Goal: Task Accomplishment & Management: Use online tool/utility

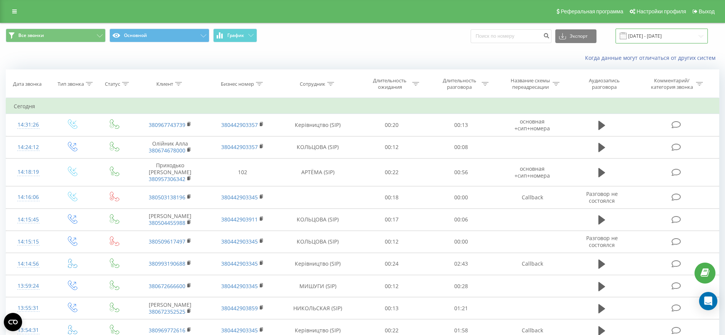
click at [656, 39] on input "[DATE] - [DATE]" at bounding box center [662, 36] width 92 height 15
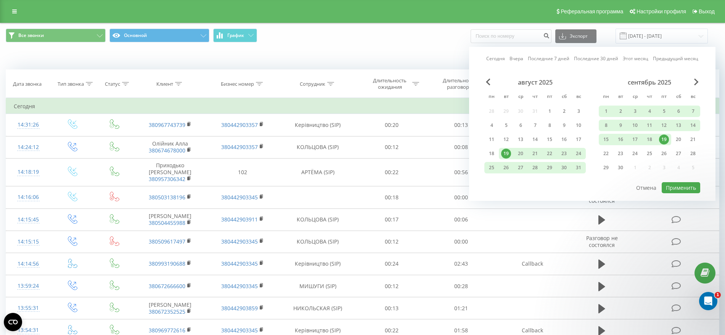
click at [662, 140] on div "19" at bounding box center [664, 140] width 10 height 10
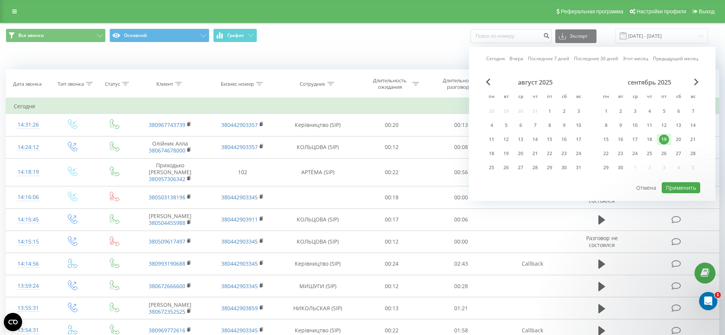
click at [666, 140] on div "19" at bounding box center [664, 140] width 10 height 10
click at [688, 188] on button "Применить" at bounding box center [681, 187] width 39 height 11
type input "[DATE] - [DATE]"
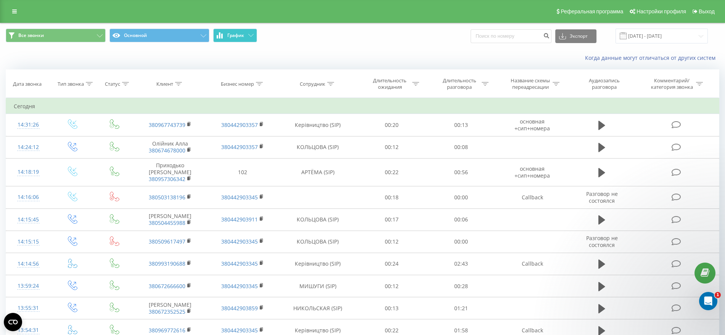
click at [238, 34] on span "График" at bounding box center [235, 35] width 17 height 5
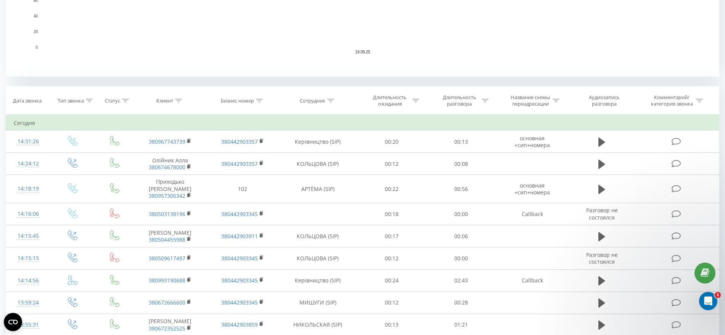
scroll to position [238, 0]
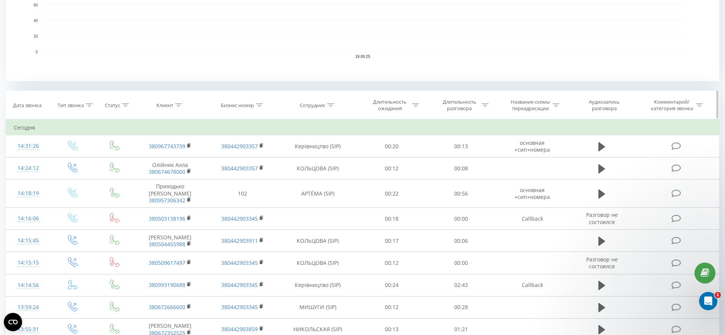
click at [89, 108] on div at bounding box center [89, 105] width 7 height 6
click at [98, 159] on icon at bounding box center [101, 161] width 8 height 8
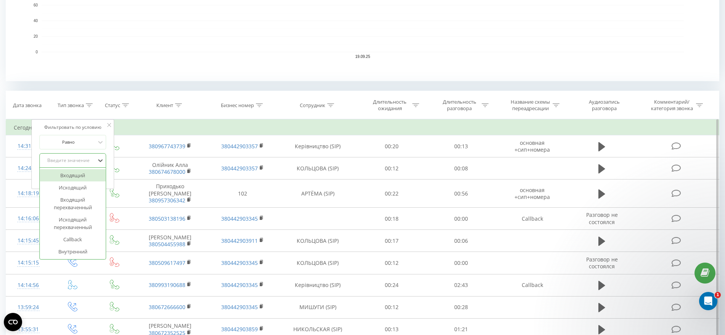
click at [93, 179] on div "Входящий" at bounding box center [73, 175] width 66 height 12
click at [102, 160] on icon at bounding box center [100, 161] width 5 height 3
click at [85, 174] on div "Входящий" at bounding box center [73, 175] width 66 height 12
click at [101, 177] on button "OK" at bounding box center [89, 177] width 32 height 10
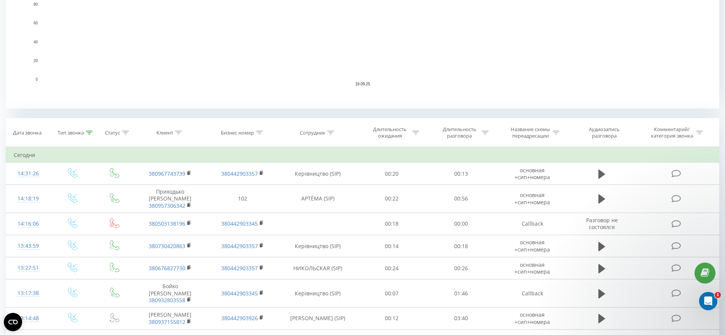
scroll to position [203, 0]
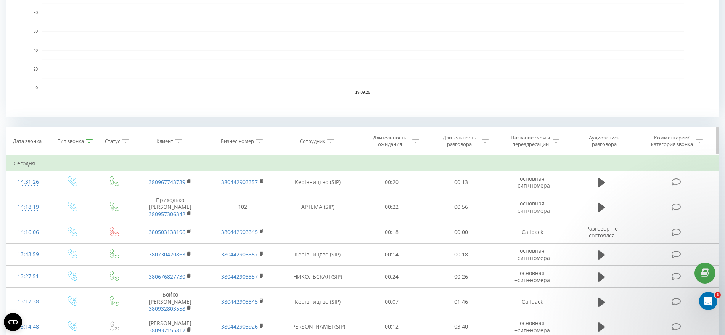
click at [127, 138] on div at bounding box center [125, 141] width 7 height 6
drag, startPoint x: 135, startPoint y: 186, endPoint x: 136, endPoint y: 191, distance: 5.5
click at [135, 186] on form "Равно Введите значение Отмена OK" at bounding box center [114, 196] width 67 height 50
click at [137, 194] on div "Введите значение" at bounding box center [111, 196] width 54 height 6
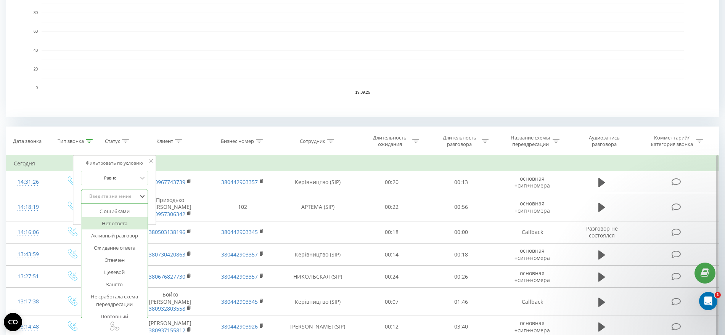
click at [124, 222] on div "Нет ответа" at bounding box center [115, 224] width 66 height 12
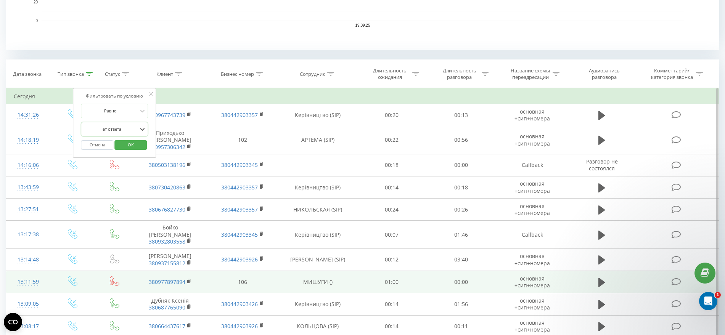
scroll to position [298, 0]
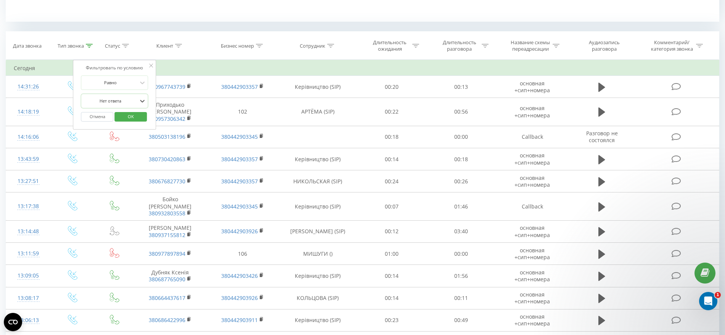
click at [130, 114] on span "OK" at bounding box center [130, 117] width 21 height 12
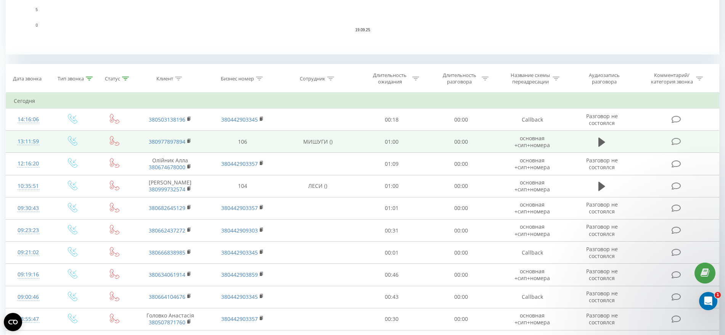
scroll to position [214, 0]
